Goal: Task Accomplishment & Management: Manage account settings

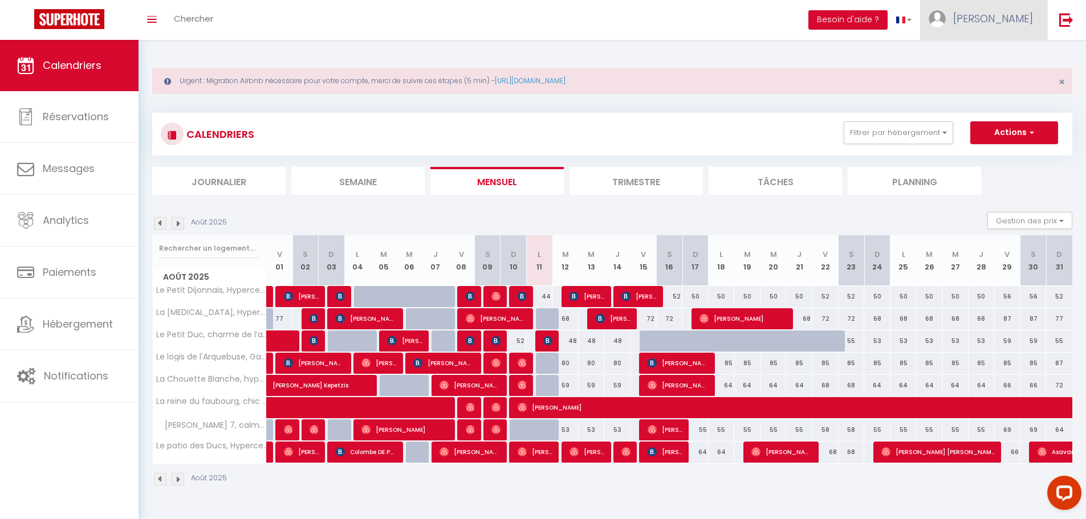
click at [1004, 22] on link "[PERSON_NAME]" at bounding box center [983, 20] width 127 height 40
click at [994, 54] on link "Paramètres" at bounding box center [1001, 56] width 84 height 19
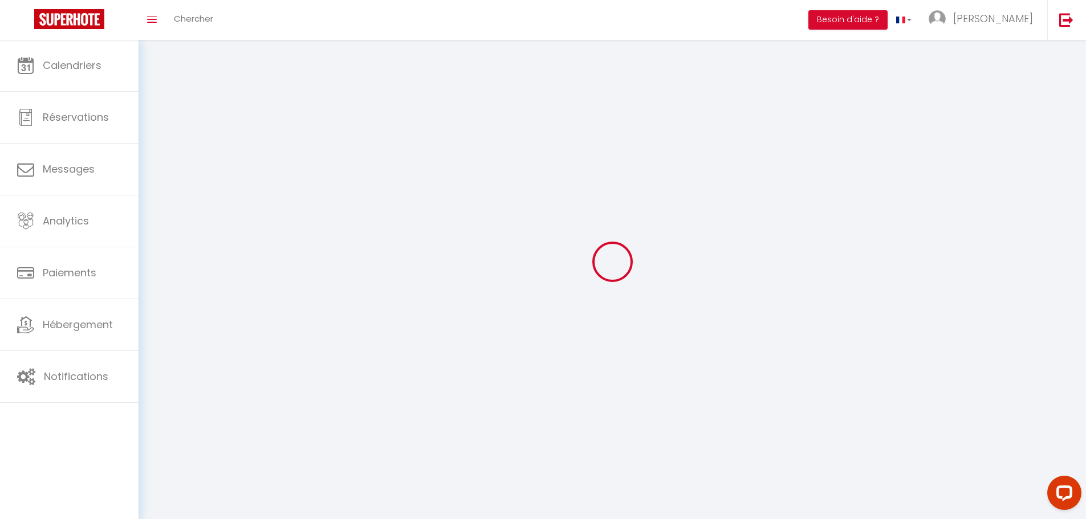
select select "28"
type input "7YfPu5pjAioml9eQ5LcGFLovH"
type input "FHKHRxuy4l4ltGbZ5Koj9ViqP"
type input "[URL][DOMAIN_NAME]"
select select "fr"
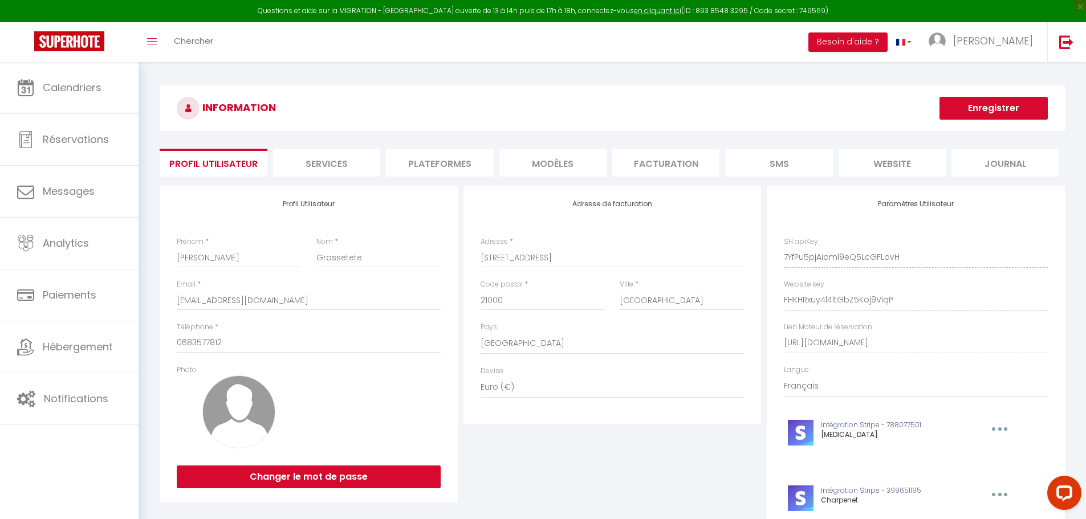
click at [444, 166] on li "Plateformes" at bounding box center [439, 163] width 107 height 28
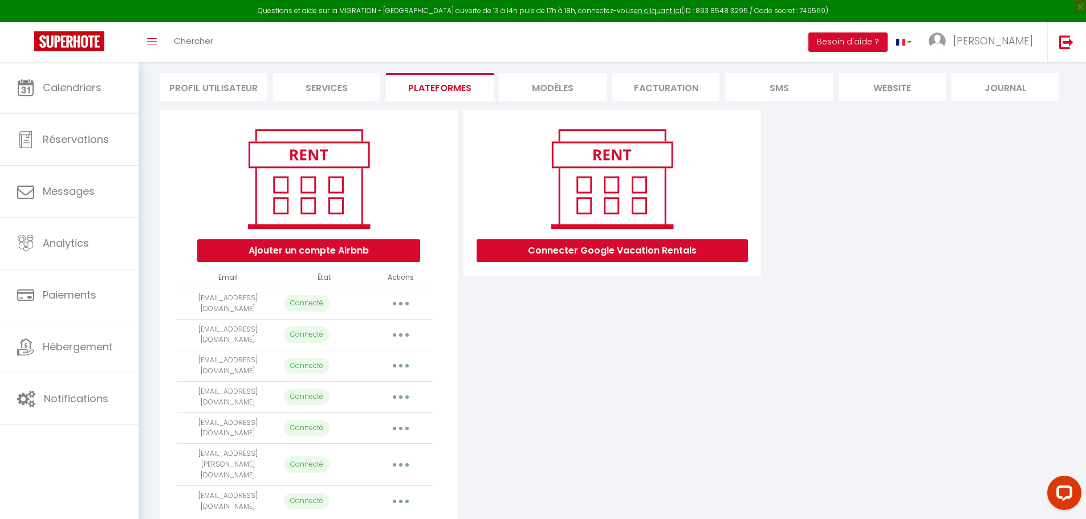
scroll to position [107, 0]
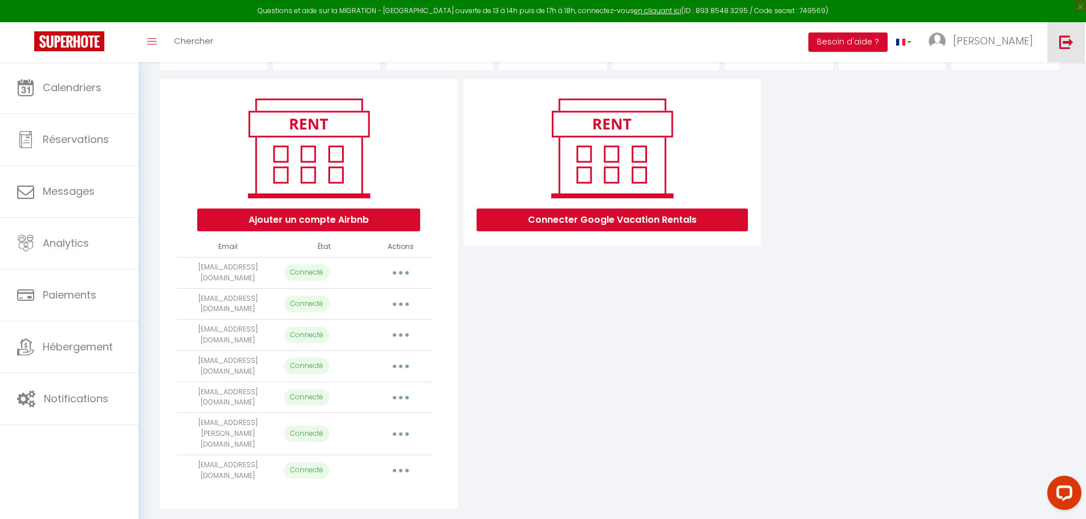
click at [1061, 44] on img at bounding box center [1066, 42] width 14 height 14
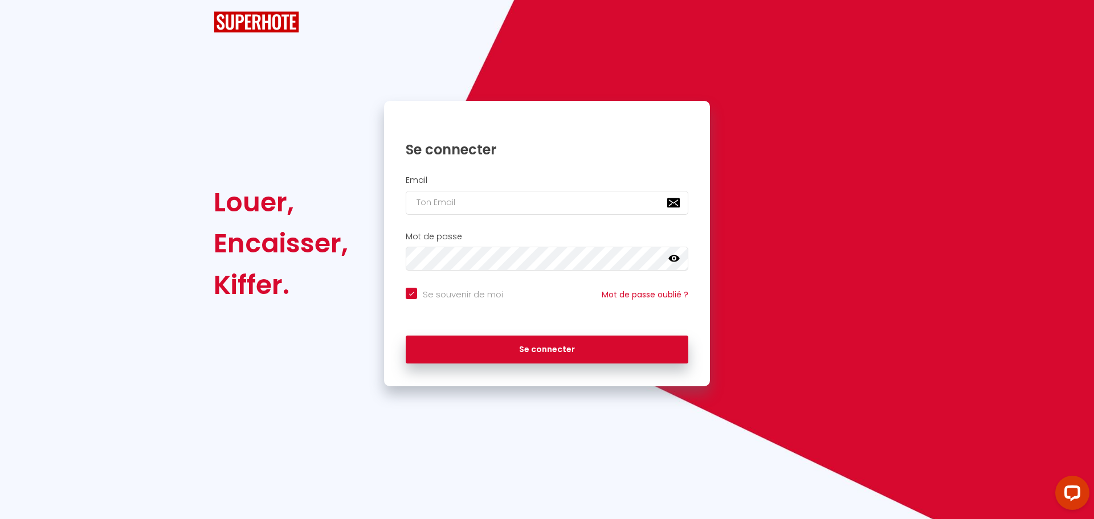
checkbox input "true"
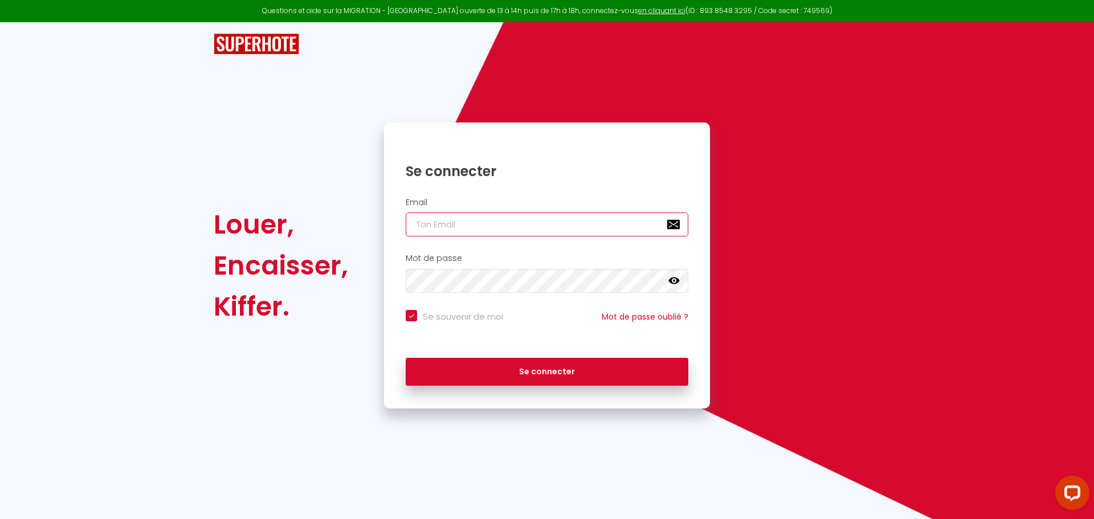
type input "[PERSON_NAME][EMAIL_ADDRESS][DOMAIN_NAME]"
checkbox input "true"
drag, startPoint x: 525, startPoint y: 229, endPoint x: 333, endPoint y: 224, distance: 191.6
click at [333, 224] on div "Louer, Encaisser, [PERSON_NAME]. Se connecter Email [PERSON_NAME][EMAIL_ADDRESS…" at bounding box center [547, 266] width 682 height 286
paste input "[EMAIL_ADDRESS]"
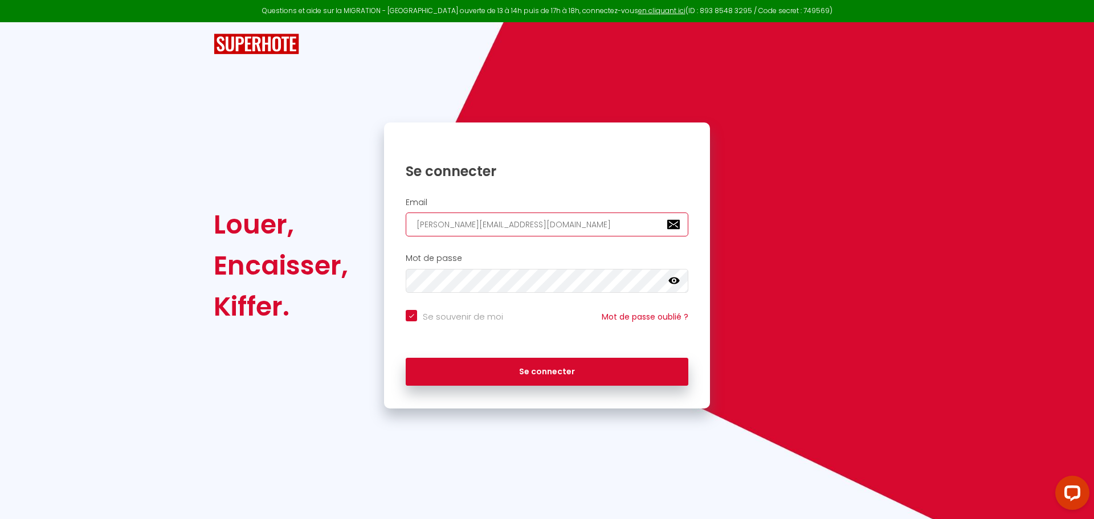
type input "[EMAIL_ADDRESS][DOMAIN_NAME]"
checkbox input "true"
type input "[EMAIL_ADDRESS][DOMAIN_NAME]"
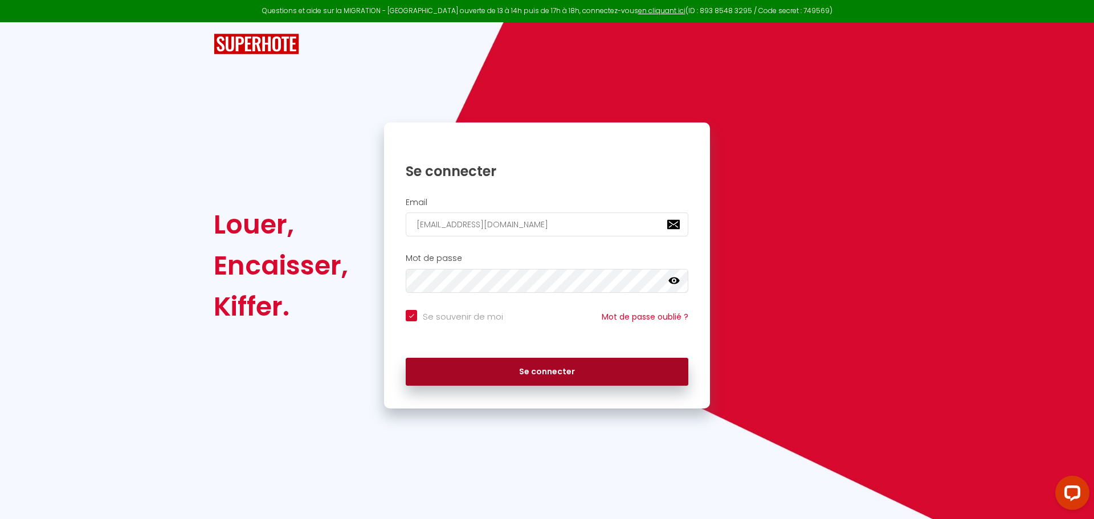
click at [503, 372] on button "Se connecter" at bounding box center [547, 372] width 283 height 29
checkbox input "true"
